Goal: Information Seeking & Learning: Learn about a topic

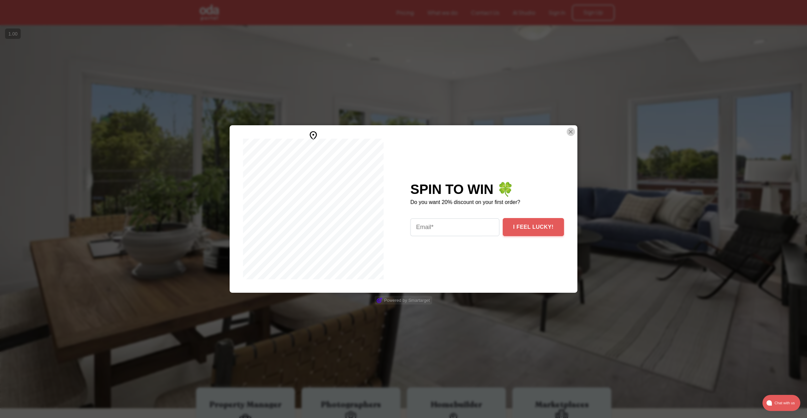
click at [567, 130] on img "Close Smartarget Popup" at bounding box center [570, 132] width 7 height 8
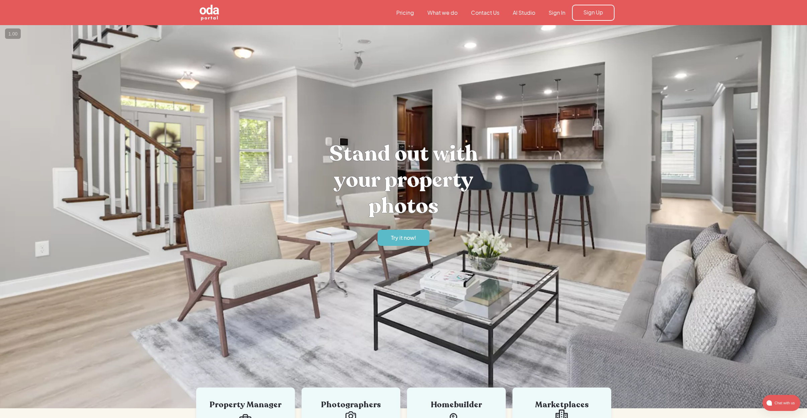
click at [442, 12] on link "What we do" at bounding box center [443, 12] width 44 height 7
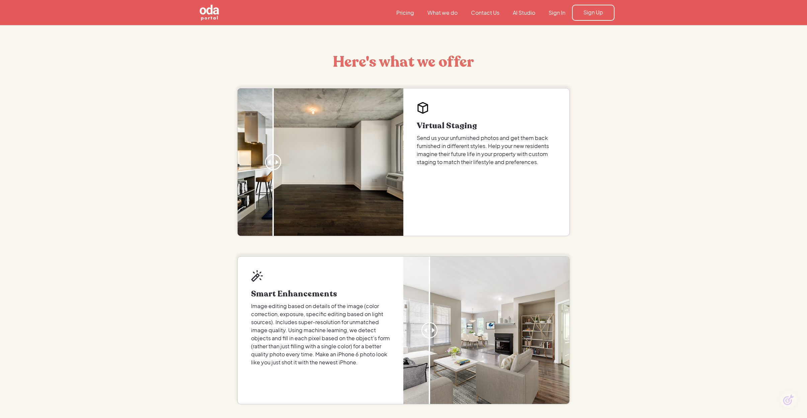
click at [401, 13] on link "Pricing" at bounding box center [405, 12] width 31 height 7
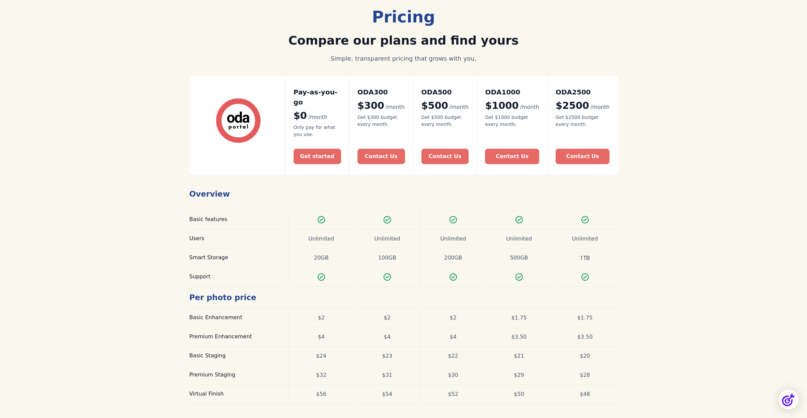
scroll to position [58, 0]
